Goal: Task Accomplishment & Management: Use online tool/utility

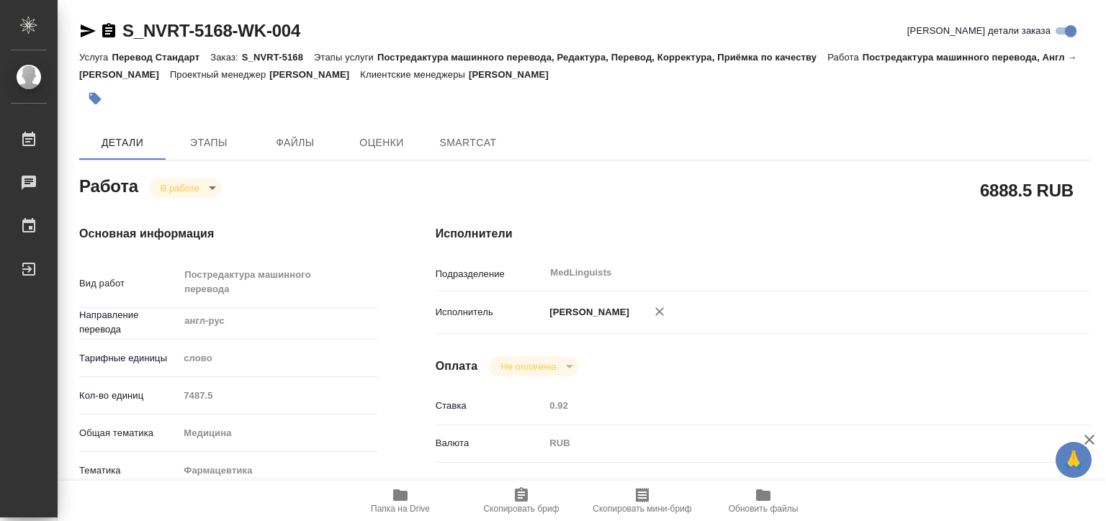
type textarea "x"
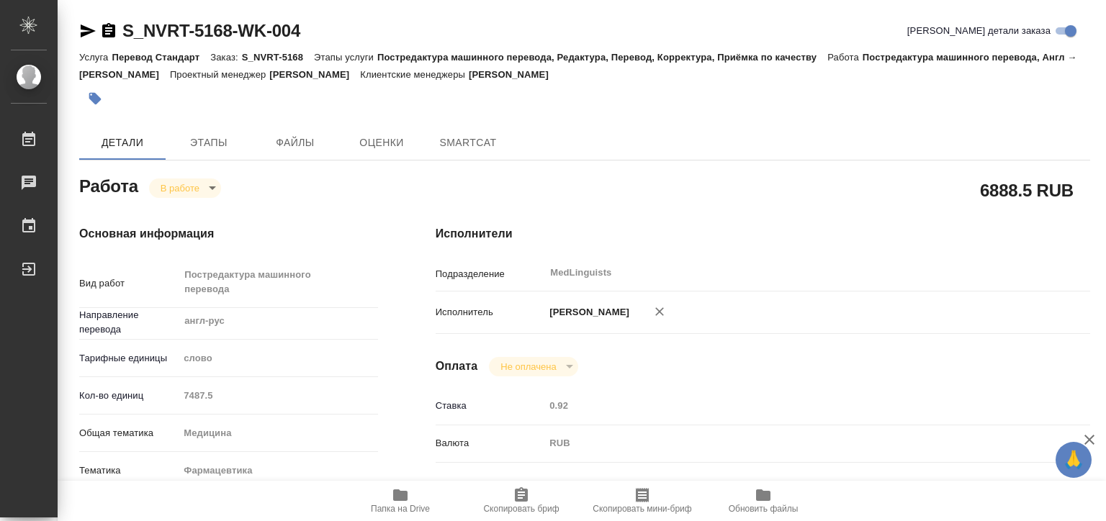
type textarea "x"
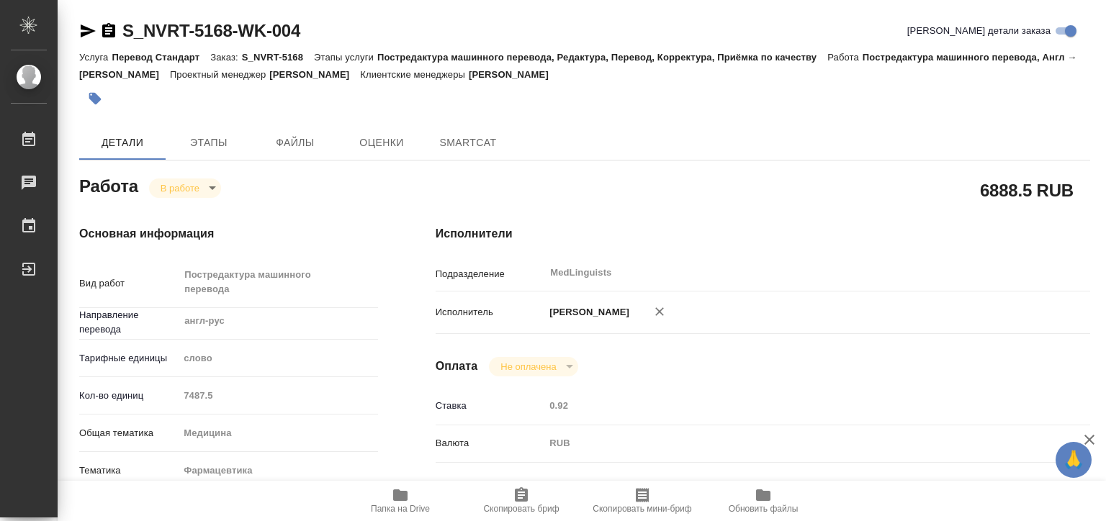
type textarea "x"
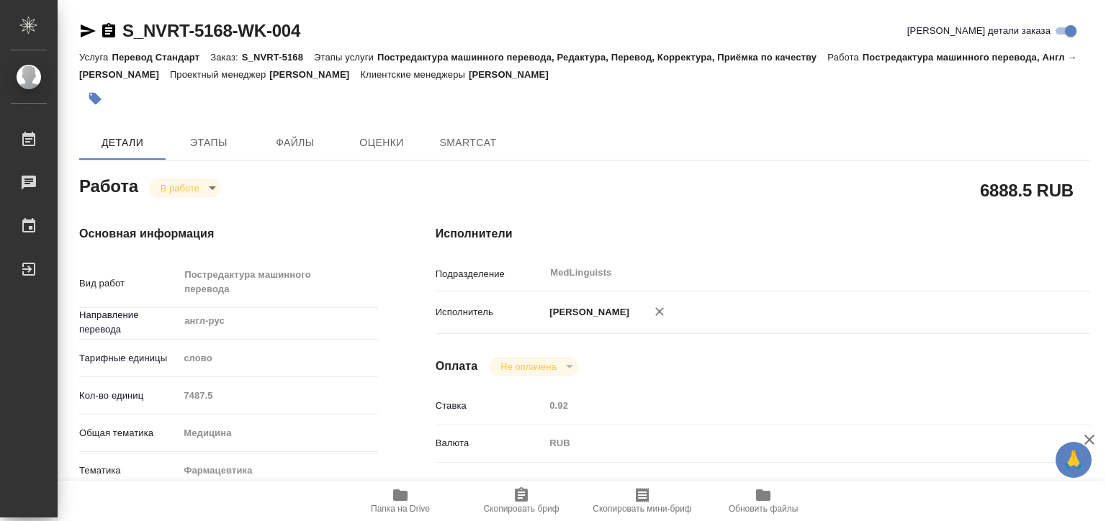
type textarea "x"
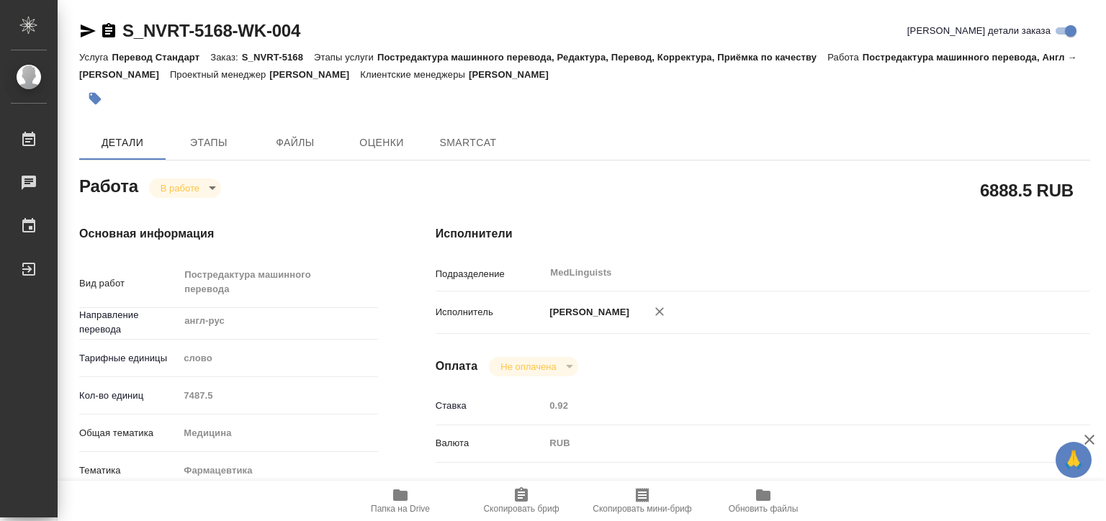
type textarea "x"
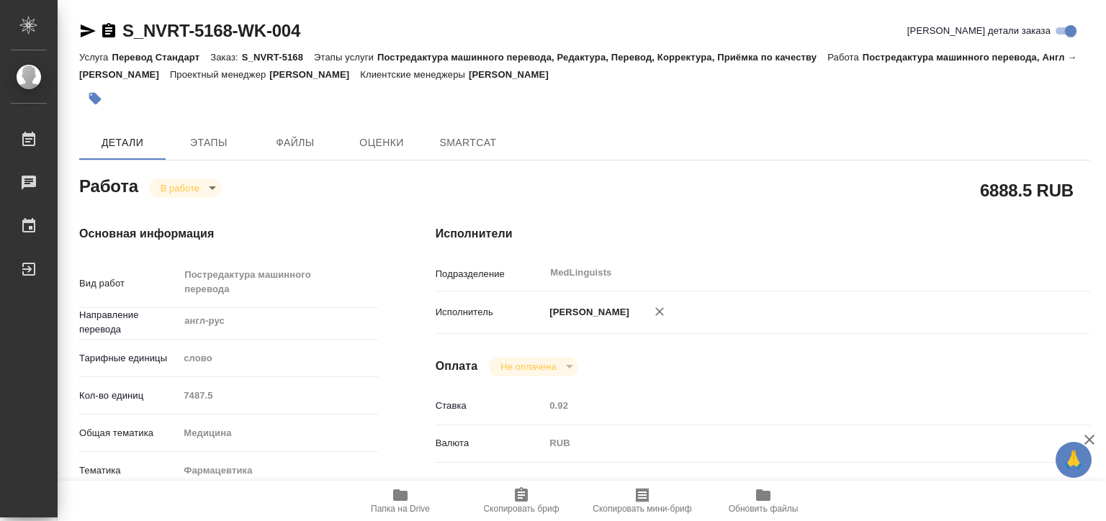
type textarea "x"
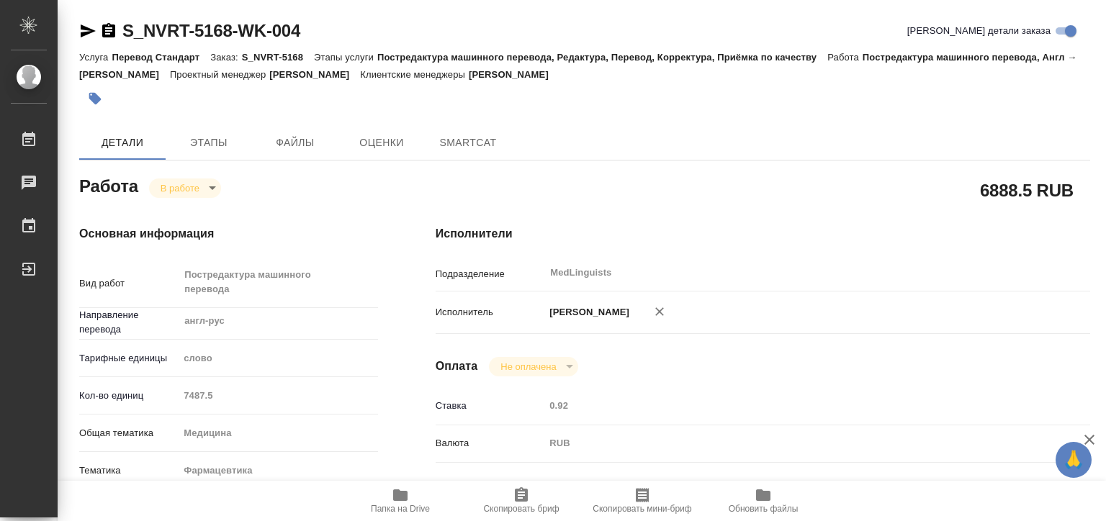
type textarea "x"
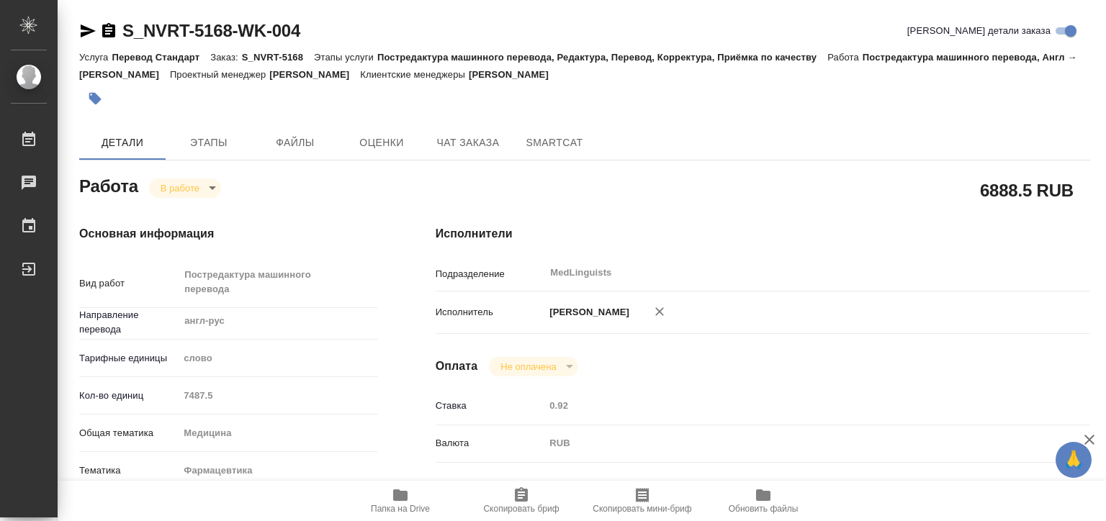
type textarea "x"
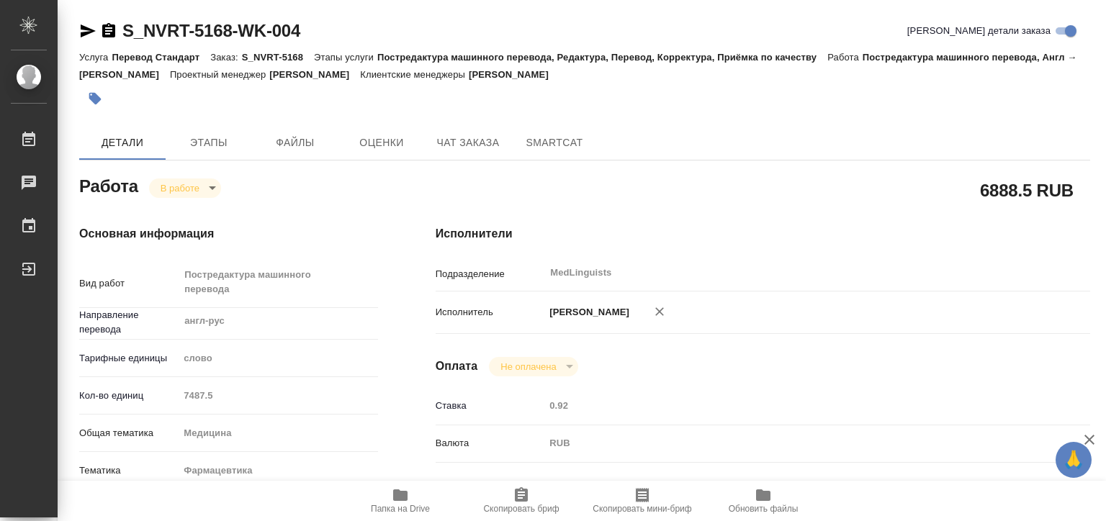
type textarea "x"
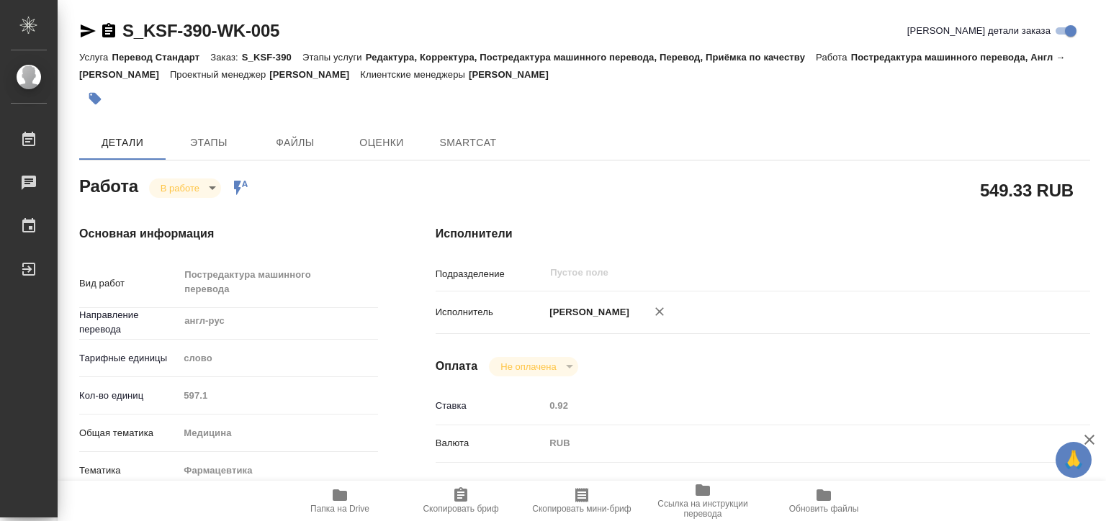
type textarea "x"
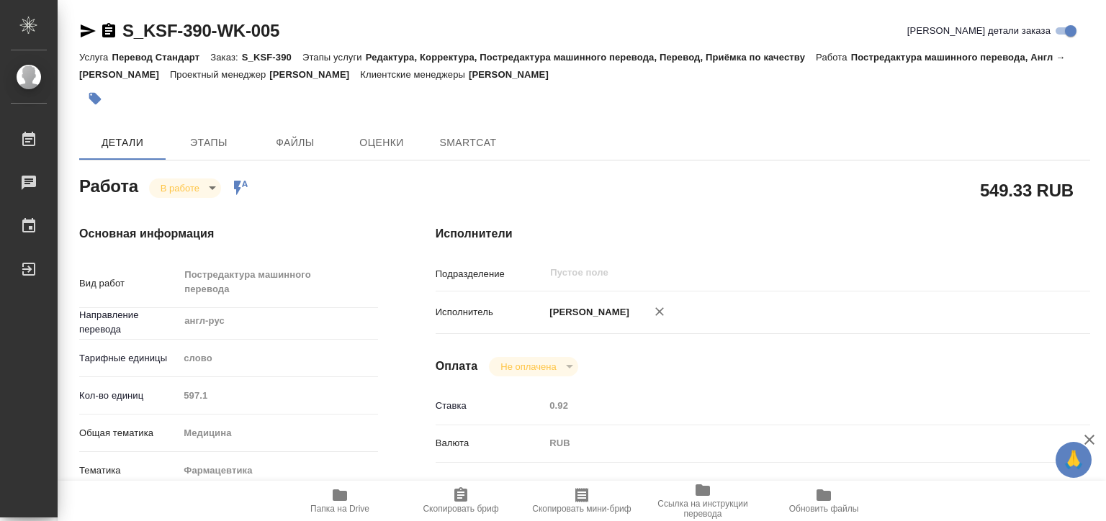
type textarea "x"
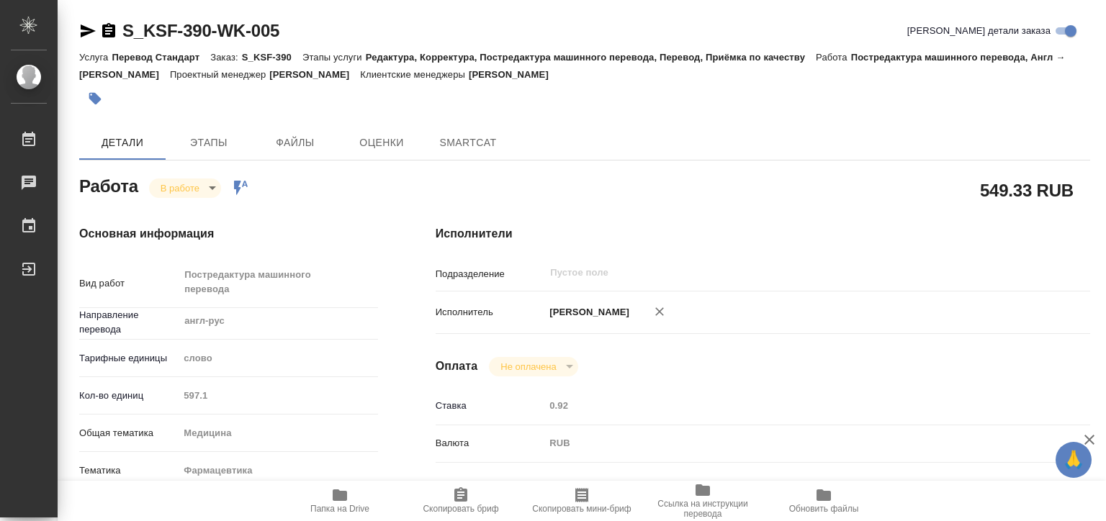
type textarea "x"
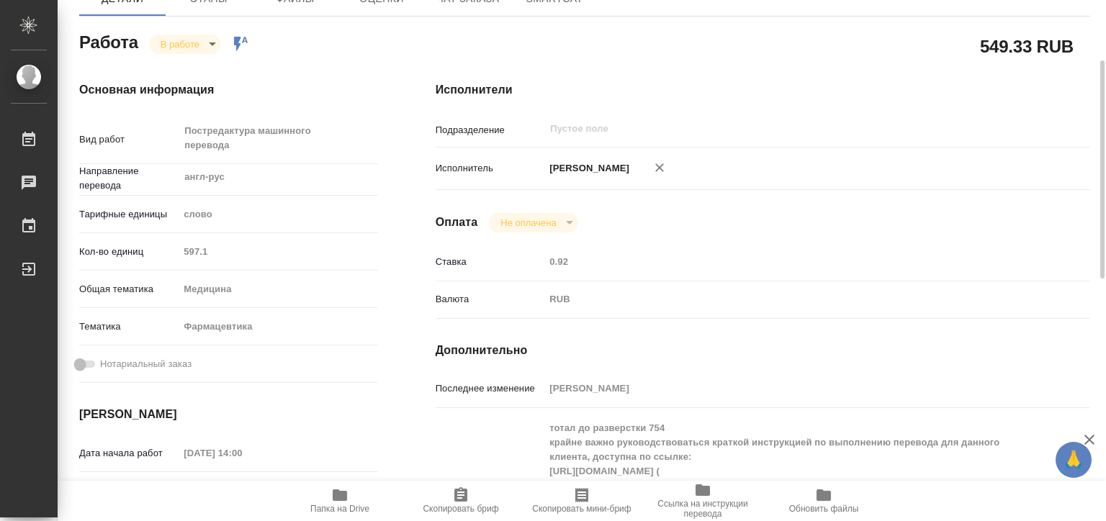
scroll to position [216, 0]
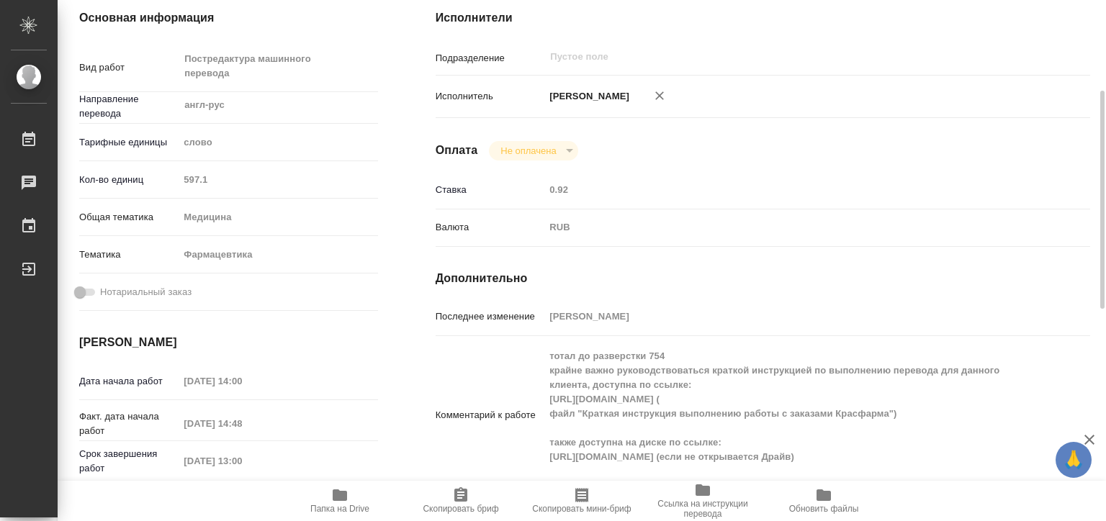
type textarea "x"
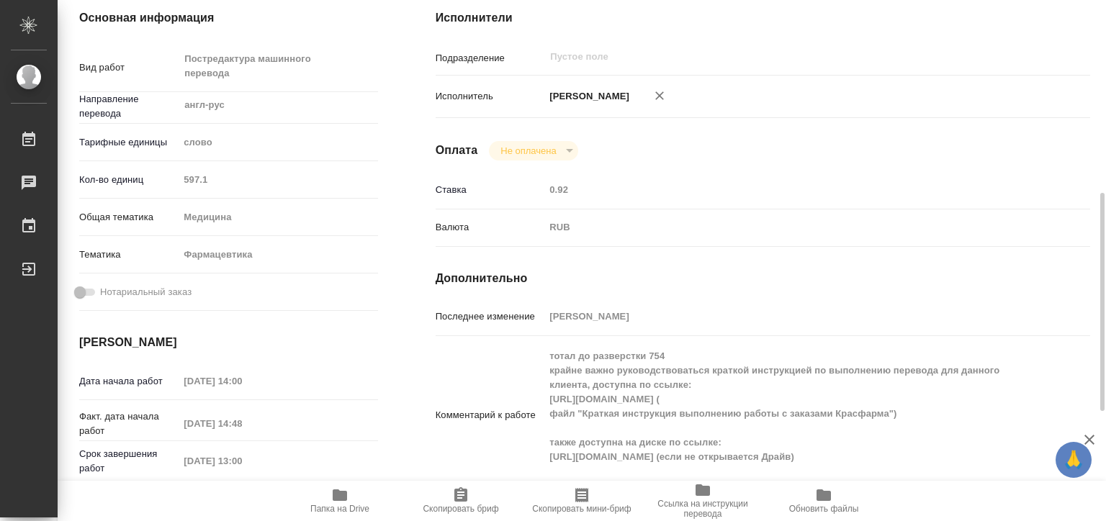
scroll to position [288, 0]
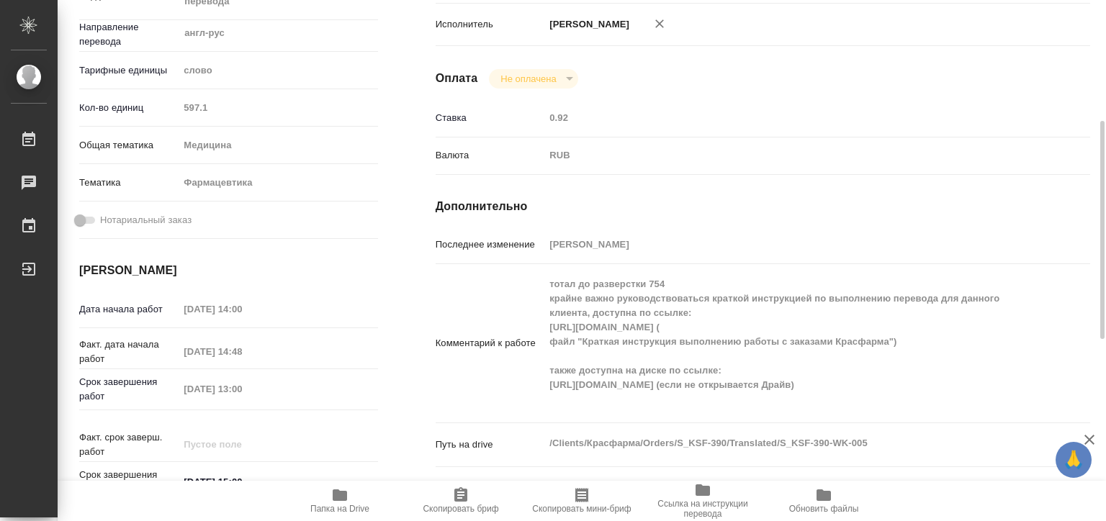
type textarea "x"
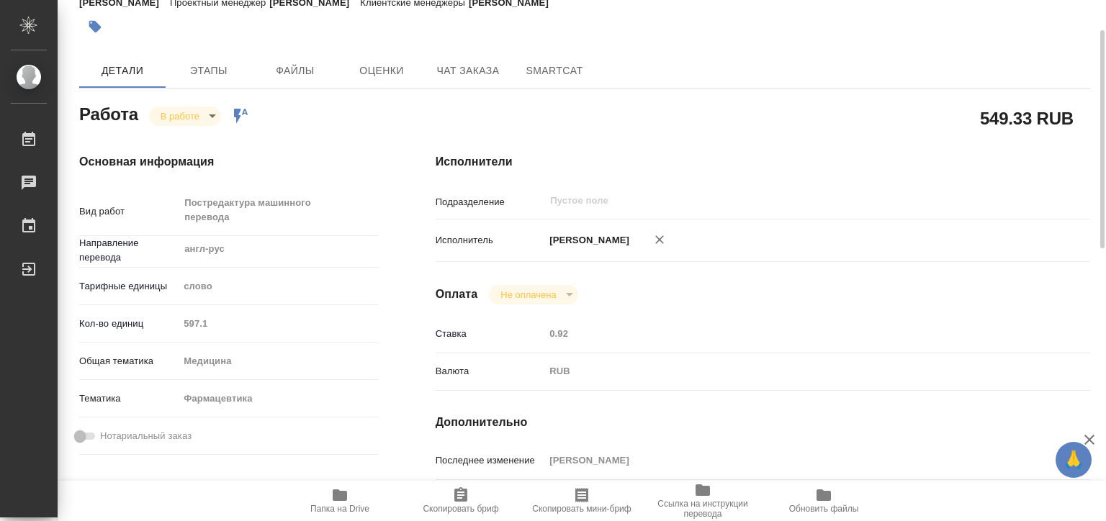
scroll to position [0, 0]
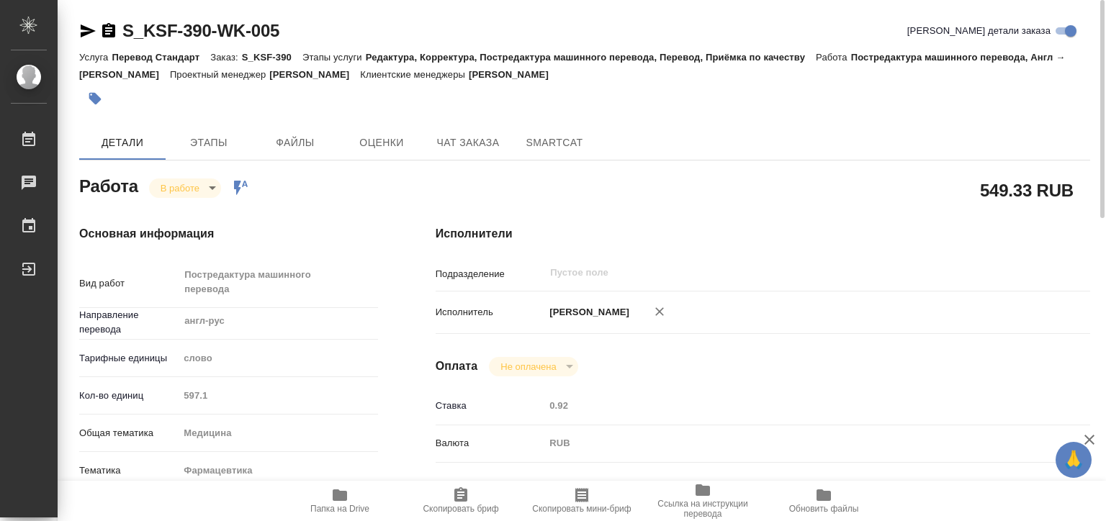
click at [367, 501] on span "Папка на Drive" at bounding box center [340, 500] width 104 height 27
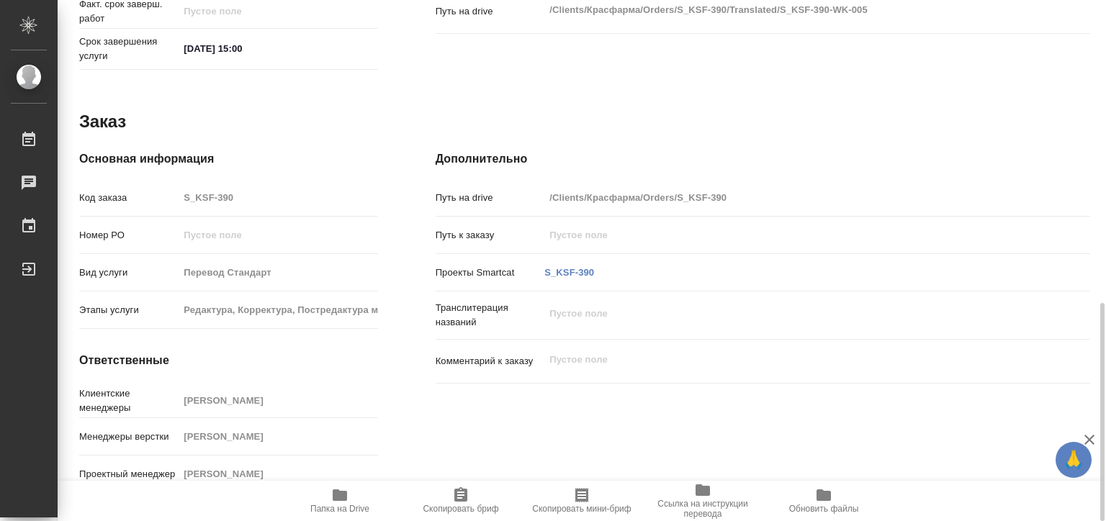
scroll to position [362, 0]
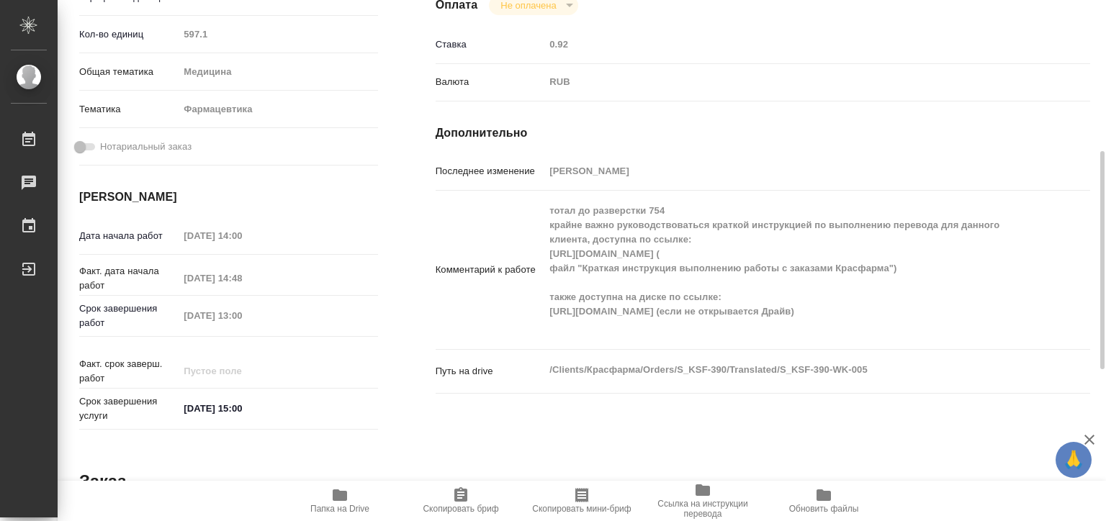
click at [938, 313] on div "Комментарий к работе тотал до разверстки 754 крайне важно руководствоваться кра…" at bounding box center [763, 270] width 655 height 147
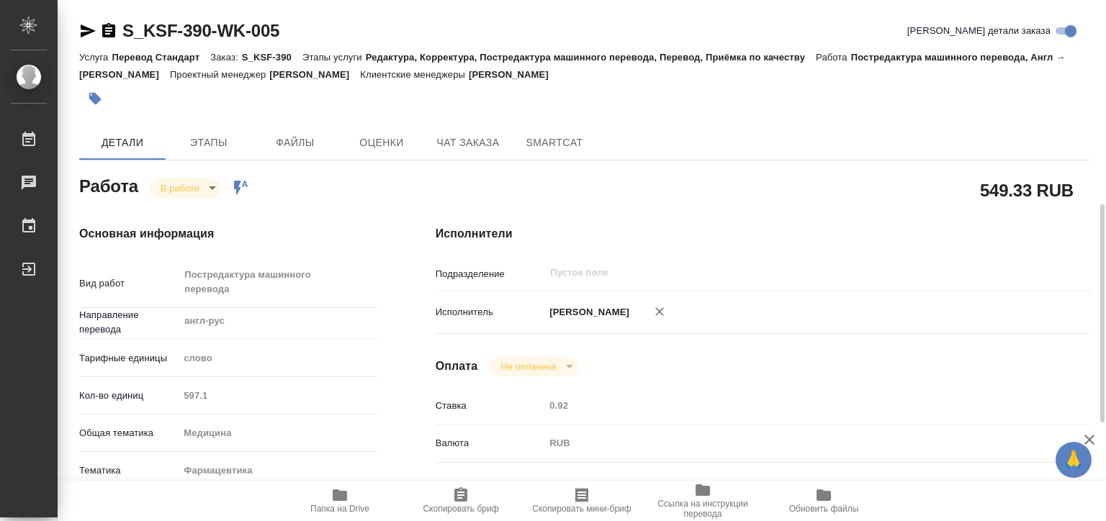
scroll to position [360, 0]
